Goal: Information Seeking & Learning: Learn about a topic

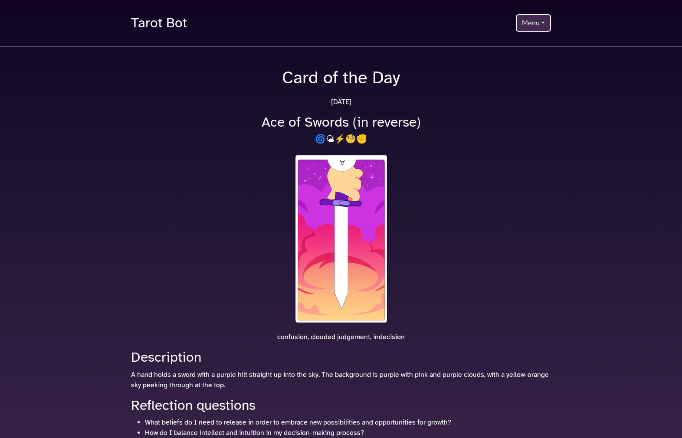
click at [545, 25] on button "Menu" at bounding box center [533, 22] width 35 height 17
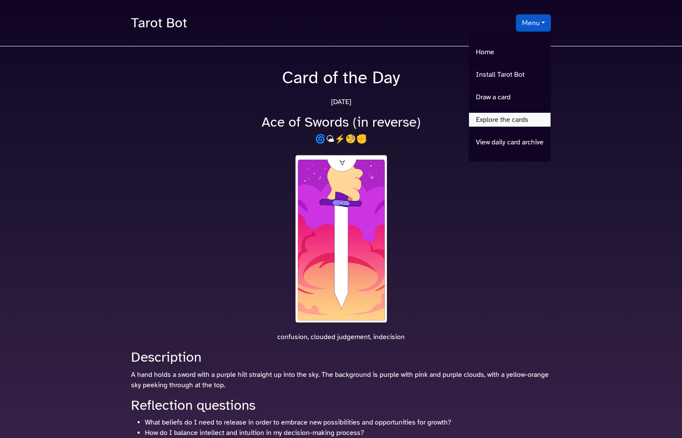
click at [506, 116] on link "Explore the cards" at bounding box center [510, 120] width 82 height 14
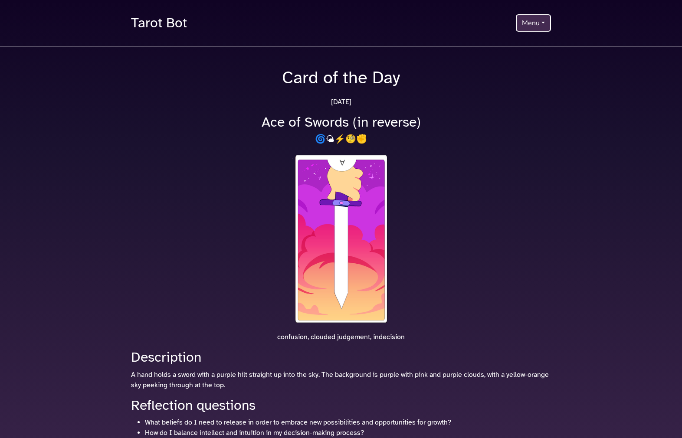
scroll to position [0, 0]
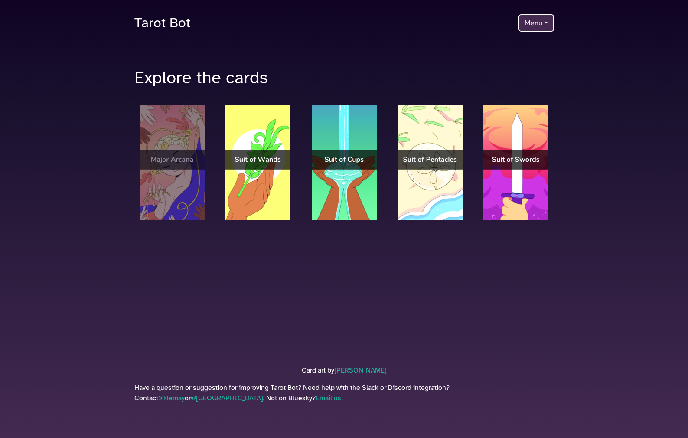
click at [155, 170] on img at bounding box center [172, 162] width 65 height 115
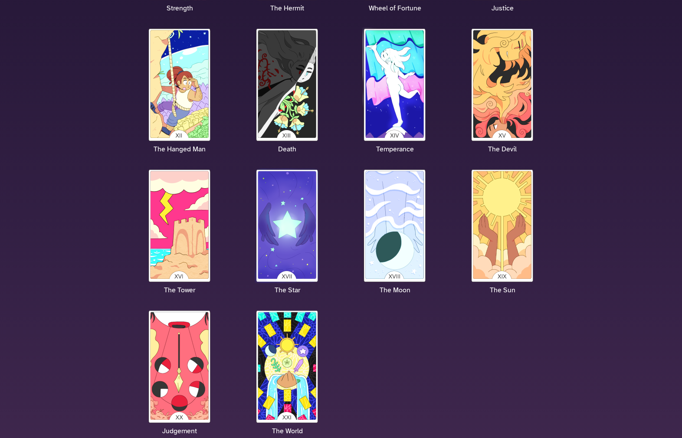
scroll to position [532, 0]
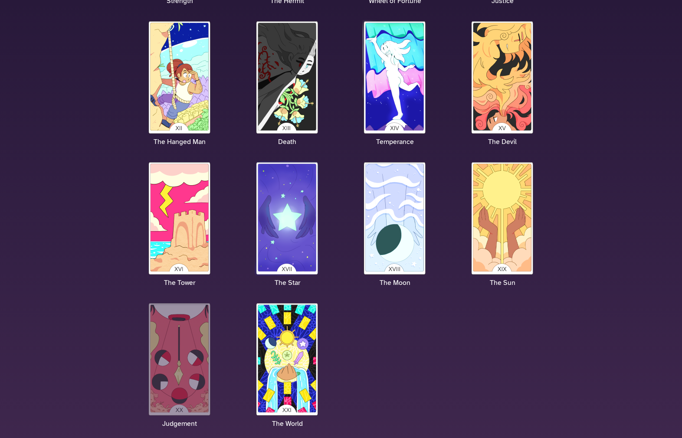
click at [170, 313] on img at bounding box center [179, 359] width 65 height 115
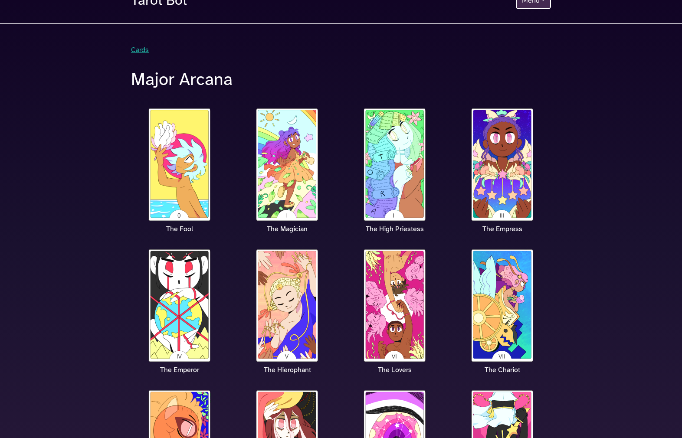
scroll to position [16, 0]
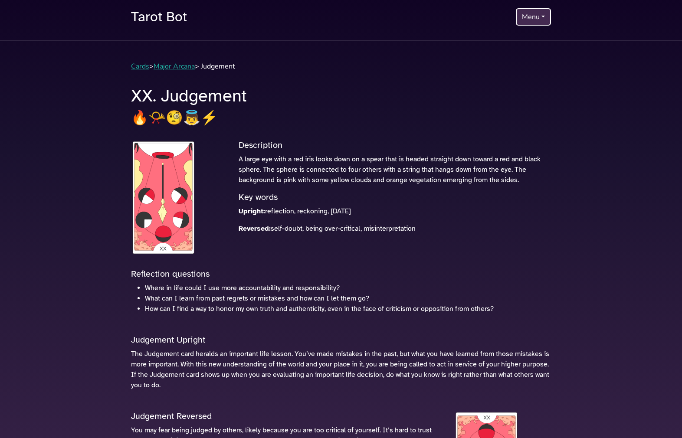
scroll to position [7, 0]
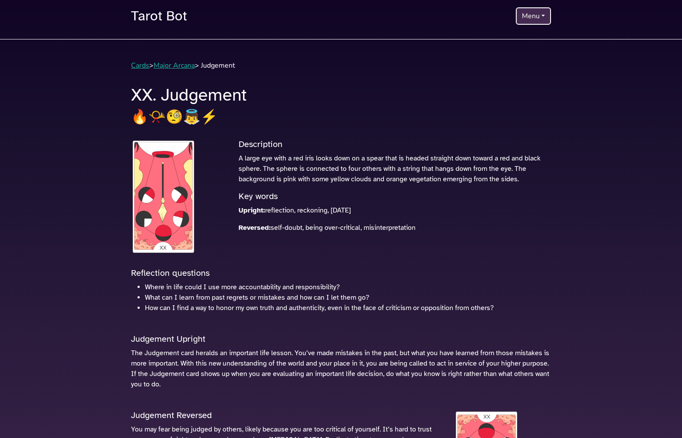
click at [160, 201] on img at bounding box center [163, 196] width 65 height 115
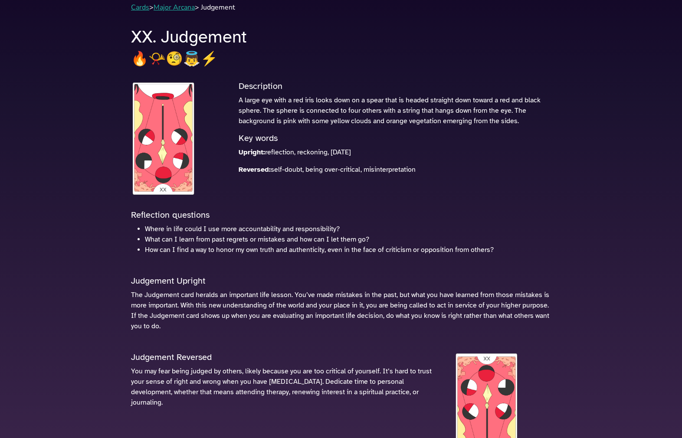
scroll to position [62, 0]
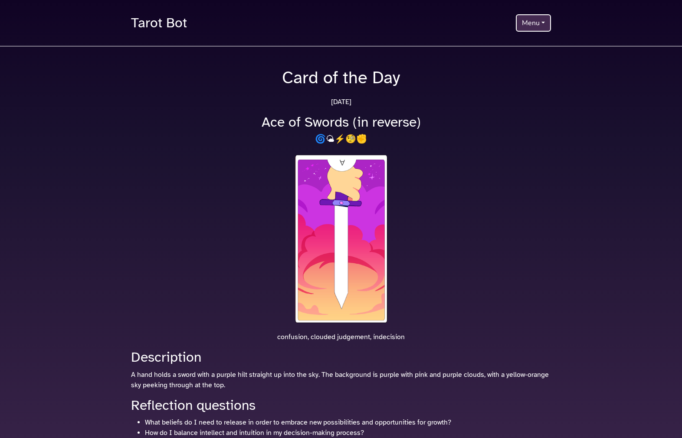
click at [525, 29] on button "Menu" at bounding box center [533, 22] width 35 height 17
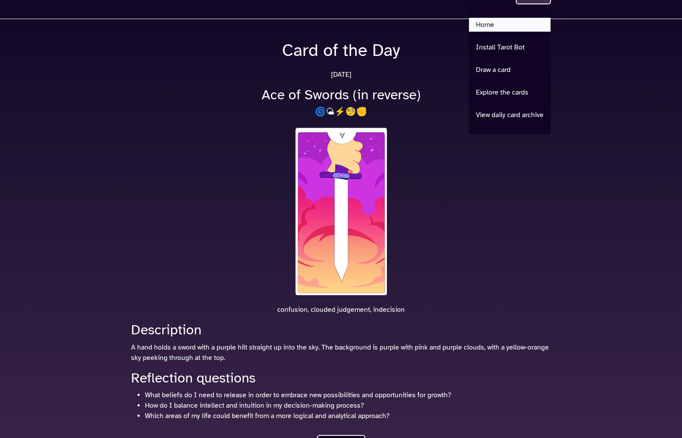
scroll to position [26, 0]
